Goal: Information Seeking & Learning: Learn about a topic

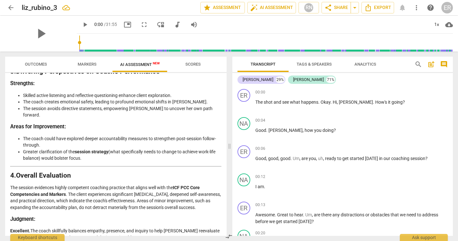
scroll to position [1004, 0]
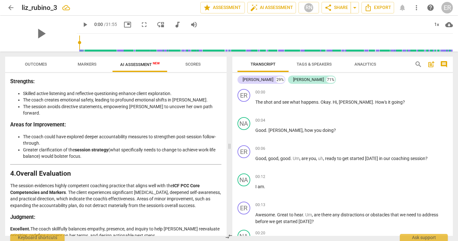
click at [12, 5] on span "arrow_back" at bounding box center [11, 8] width 8 height 8
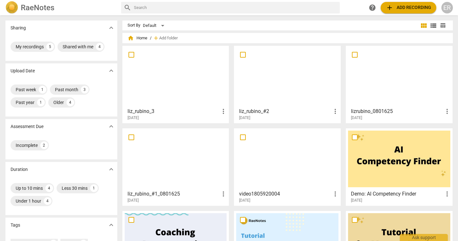
click at [186, 165] on div at bounding box center [176, 158] width 102 height 57
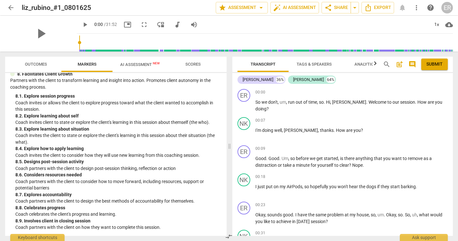
scroll to position [677, 0]
click at [127, 64] on span "AI Assessment New" at bounding box center [140, 64] width 40 height 5
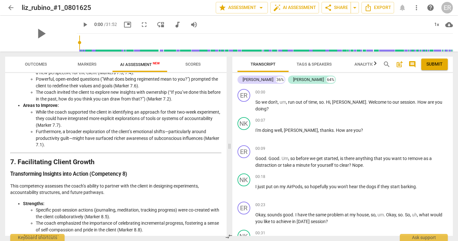
scroll to position [1104, 0]
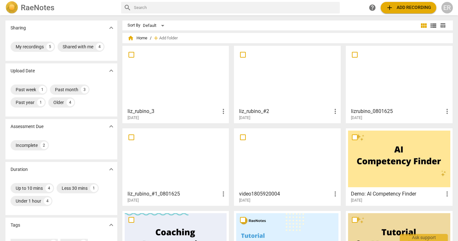
click at [186, 67] on div at bounding box center [176, 76] width 102 height 57
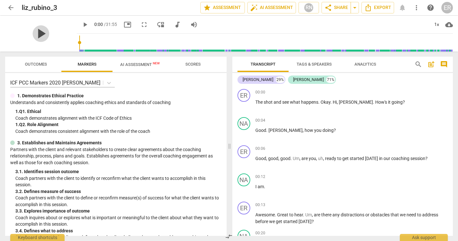
click at [35, 34] on span "play_arrow" at bounding box center [41, 33] width 17 height 17
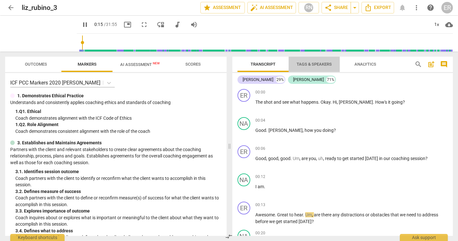
click at [302, 65] on span "Tags & Speakers" at bounding box center [314, 64] width 35 height 5
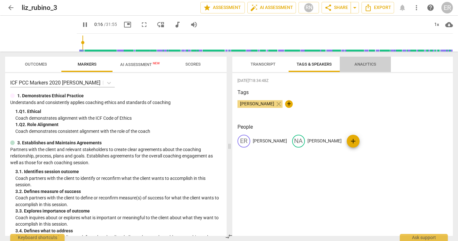
click at [363, 68] on span "Analytics" at bounding box center [365, 64] width 37 height 9
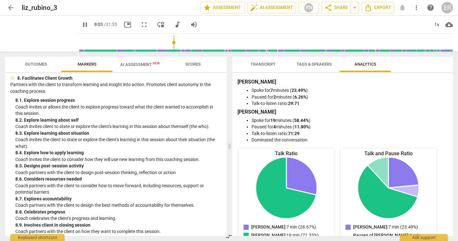
scroll to position [684, 0]
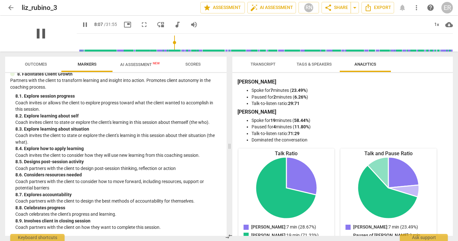
click at [37, 32] on span "pause" at bounding box center [41, 33] width 17 height 17
type input "487"
